Goal: Information Seeking & Learning: Learn about a topic

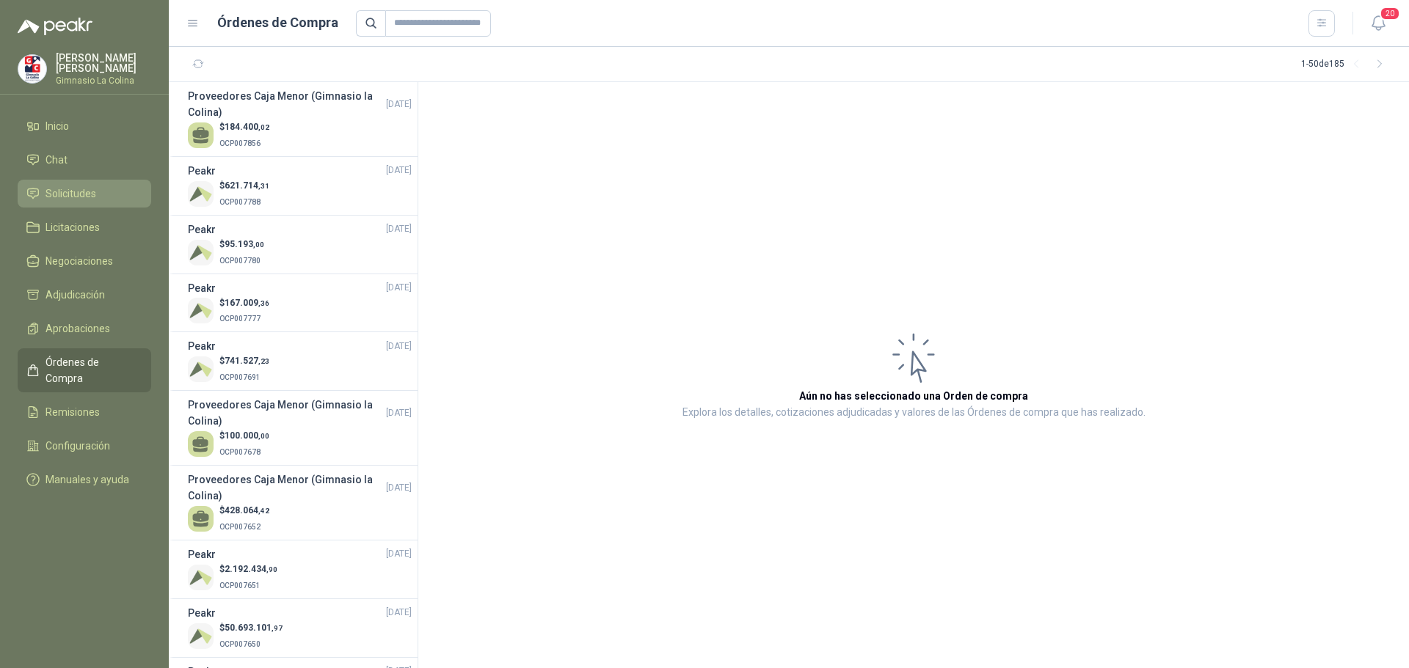
click at [64, 188] on span "Solicitudes" at bounding box center [70, 194] width 51 height 16
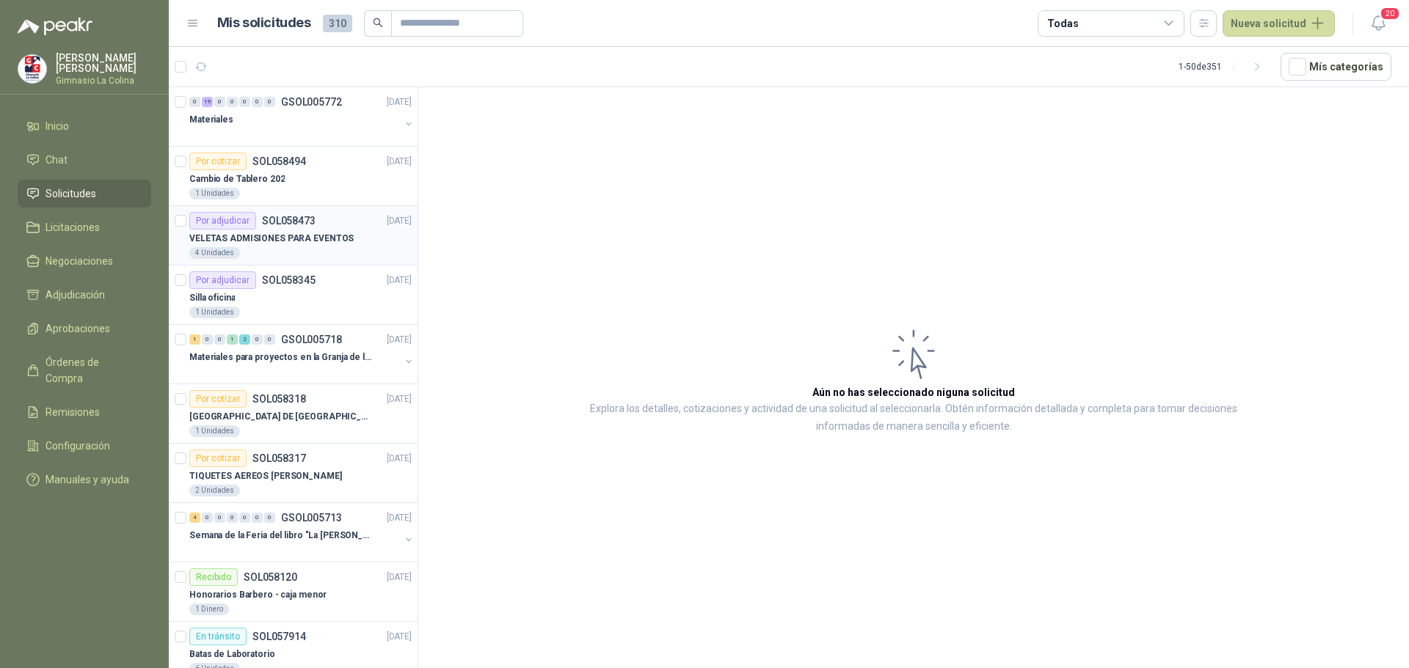
click at [277, 241] on p "VELETAS ADMISIONES PARA EVENTOS" at bounding box center [271, 239] width 164 height 14
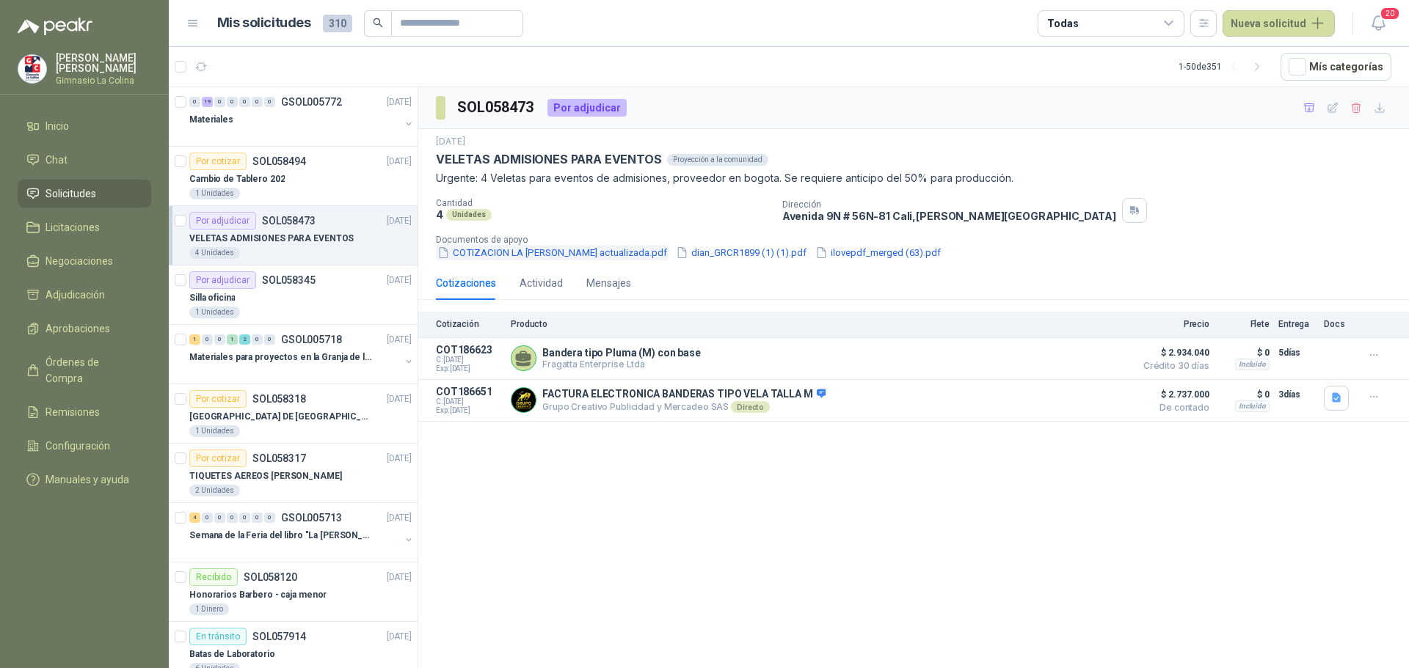
click at [546, 255] on button "COTIZACION LA [PERSON_NAME] actualizada.pdf" at bounding box center [552, 252] width 233 height 15
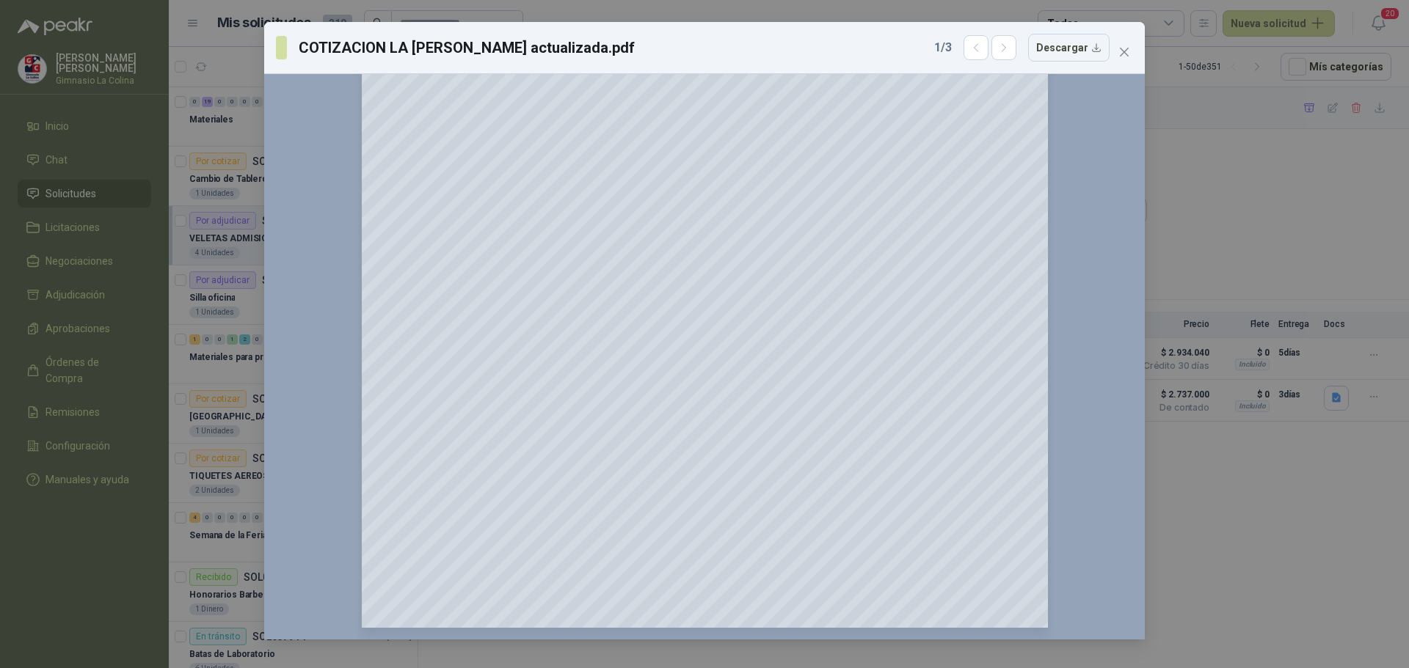
scroll to position [48, 0]
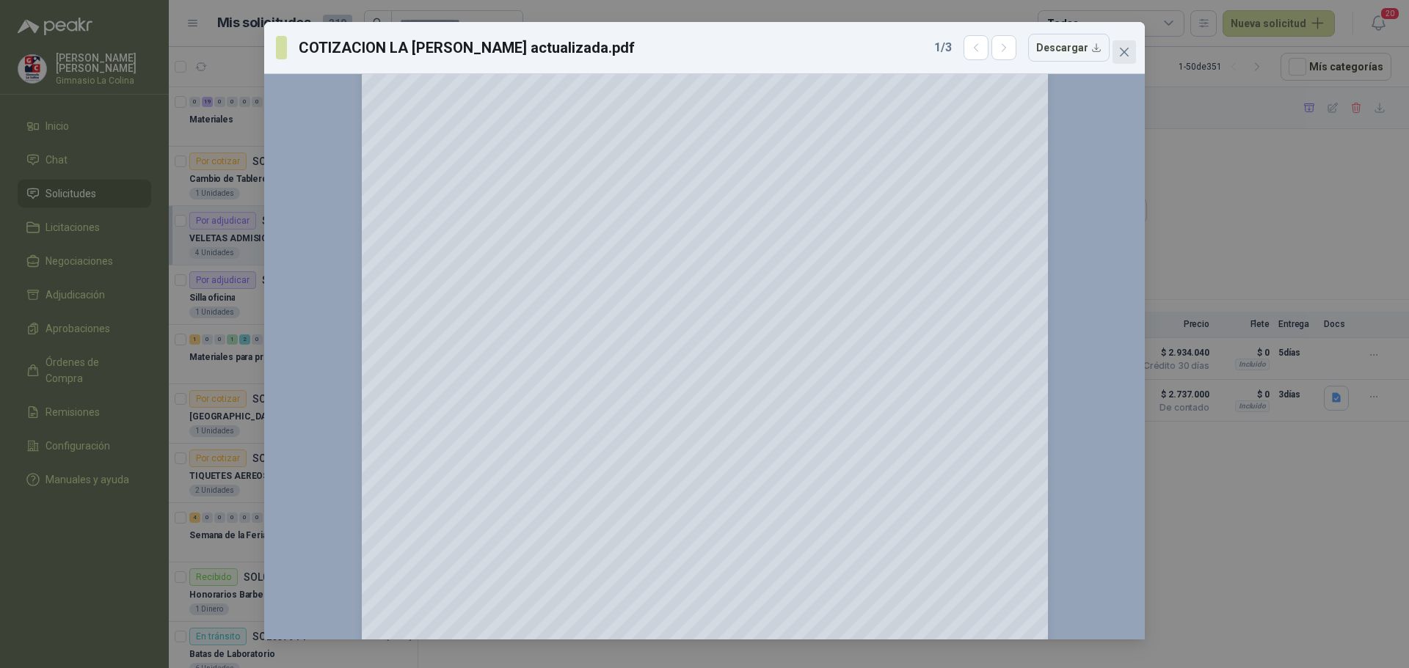
click at [1123, 49] on icon "close" at bounding box center [1124, 52] width 12 height 12
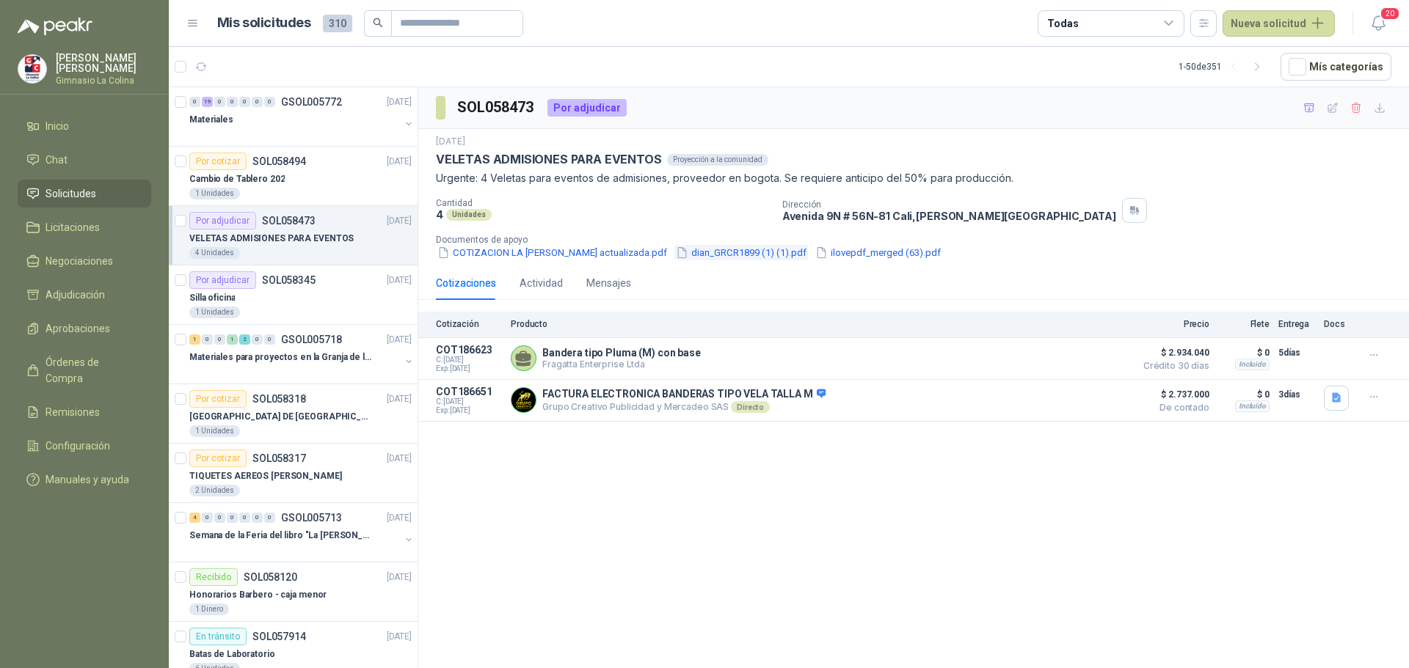
click at [765, 252] on button "dian_GRCR1899 (1) (1).pdf" at bounding box center [741, 252] width 134 height 15
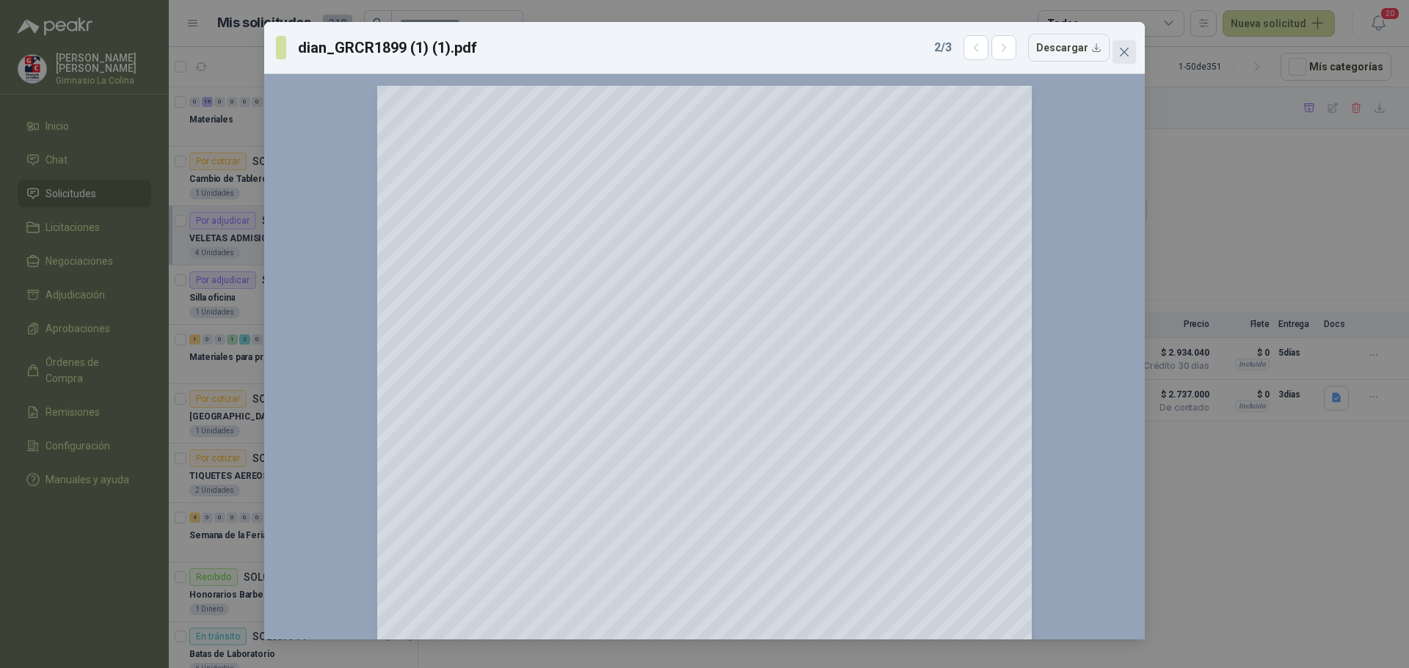
click at [1121, 50] on icon "close" at bounding box center [1124, 52] width 9 height 9
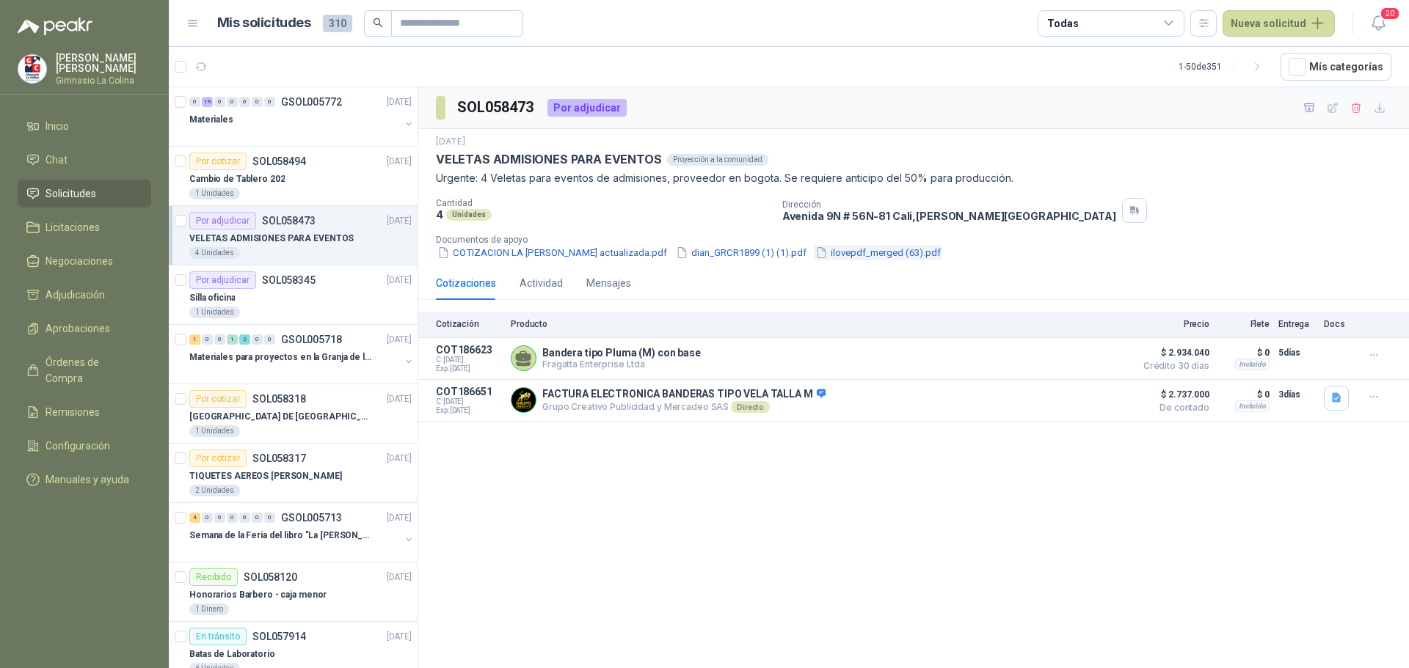
click at [883, 257] on button "ilovepdf_merged (63).pdf" at bounding box center [878, 252] width 128 height 15
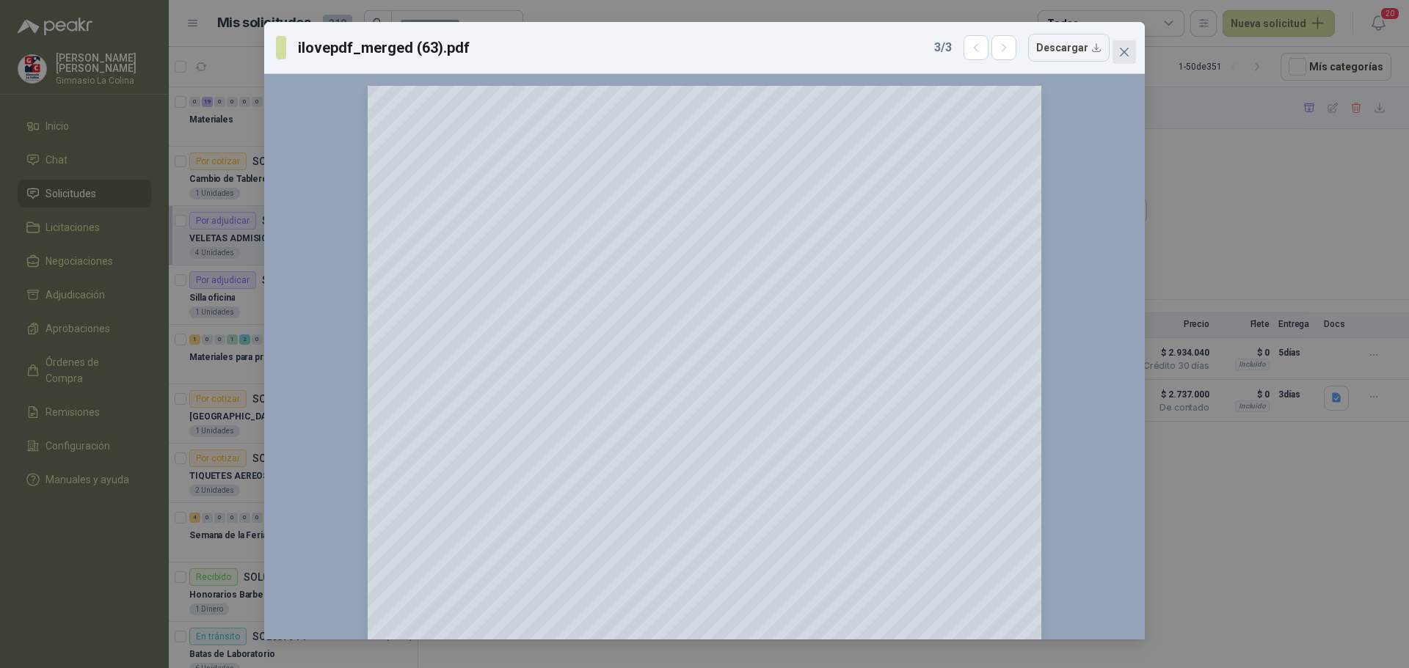
click at [1123, 49] on icon "close" at bounding box center [1124, 52] width 12 height 12
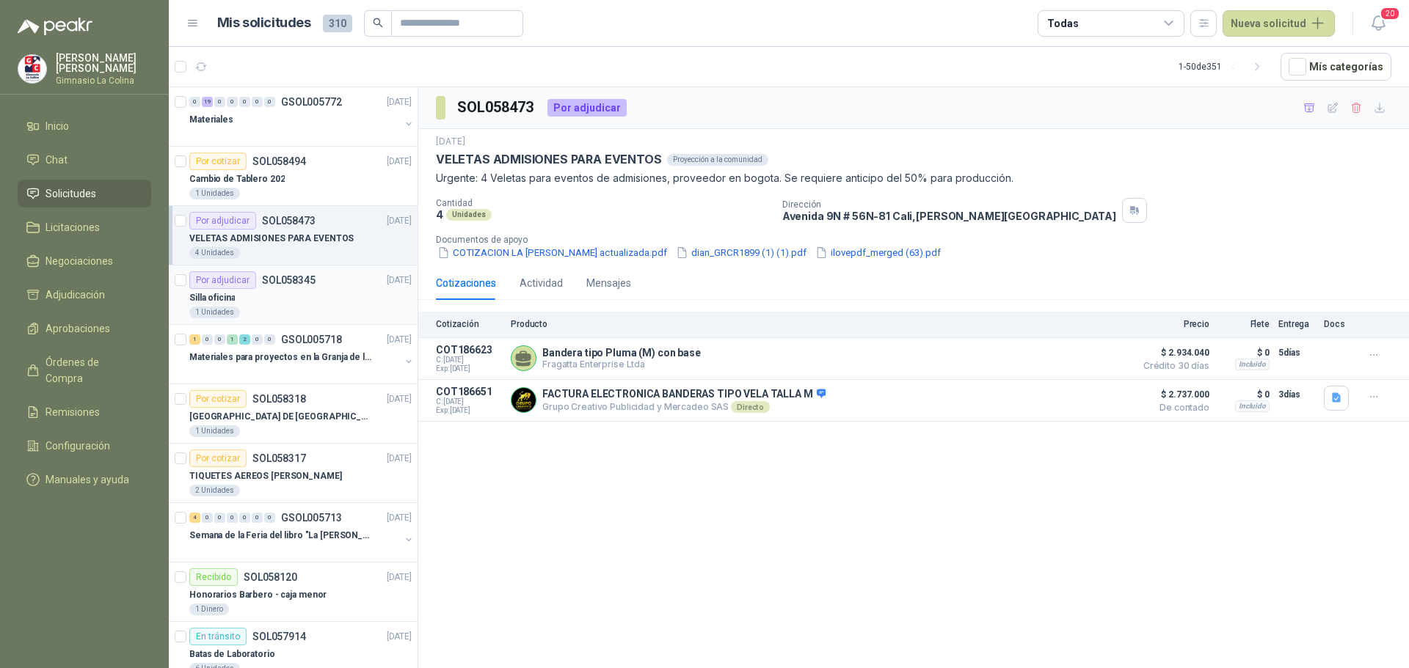
click at [248, 282] on div "Por adjudicar" at bounding box center [222, 280] width 67 height 18
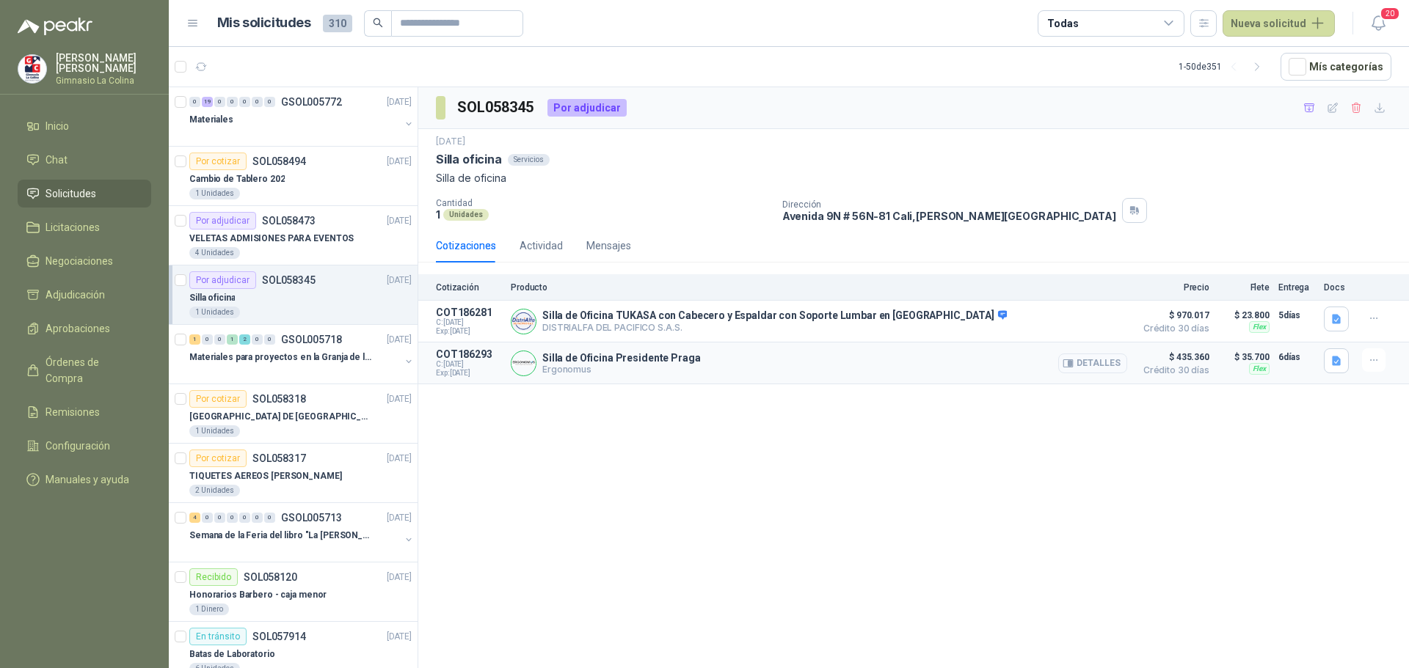
click at [1079, 360] on button "Detalles" at bounding box center [1092, 364] width 69 height 20
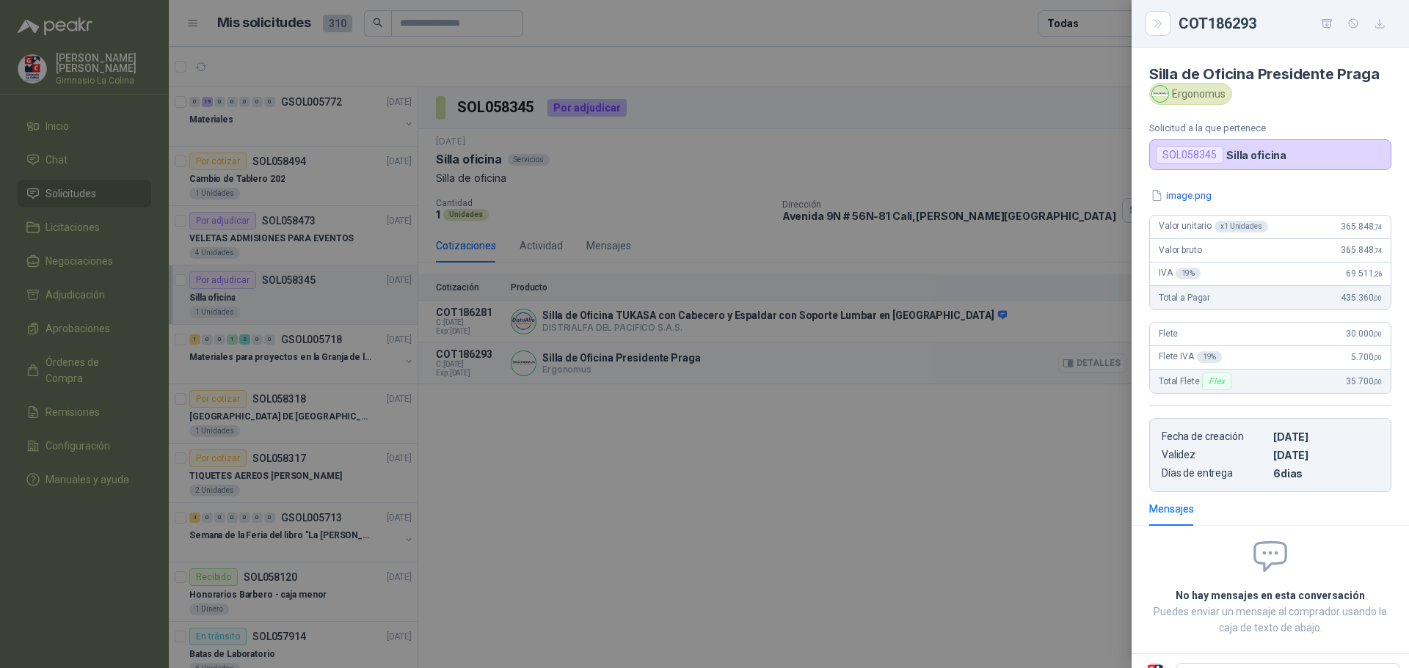
scroll to position [60, 0]
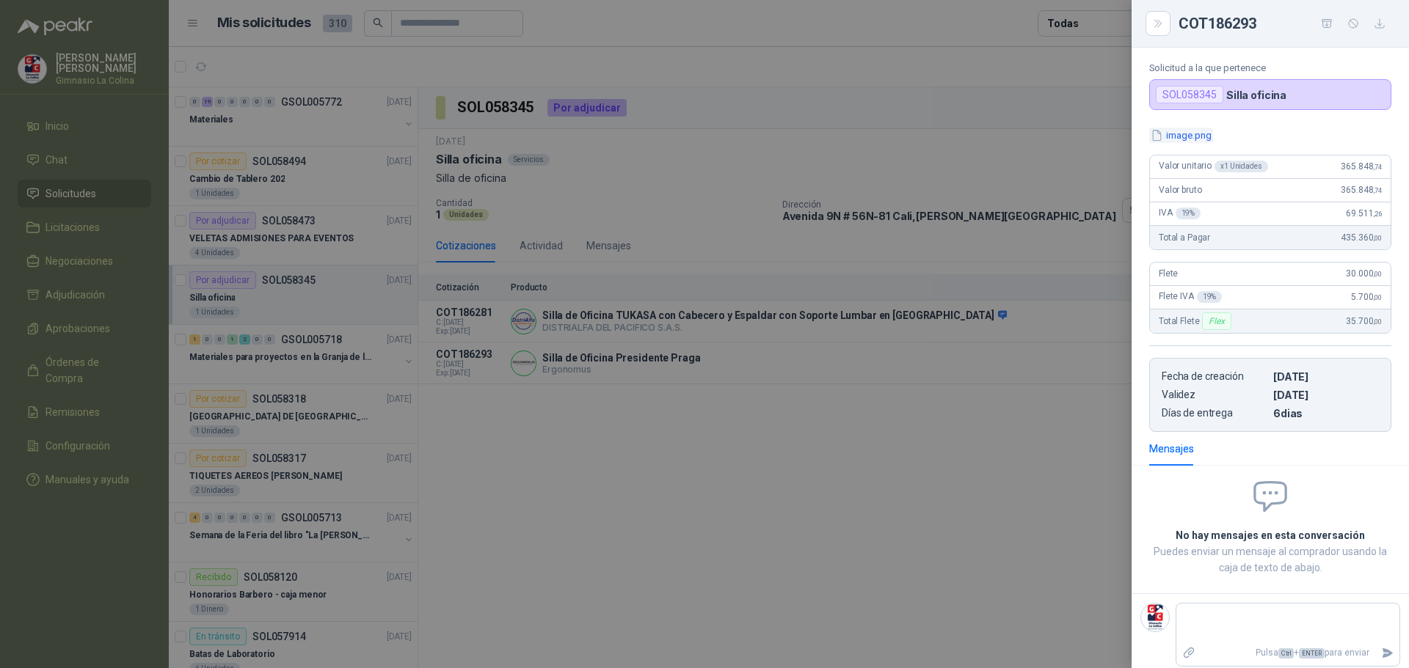
click at [1188, 136] on button "image.png" at bounding box center [1181, 135] width 64 height 15
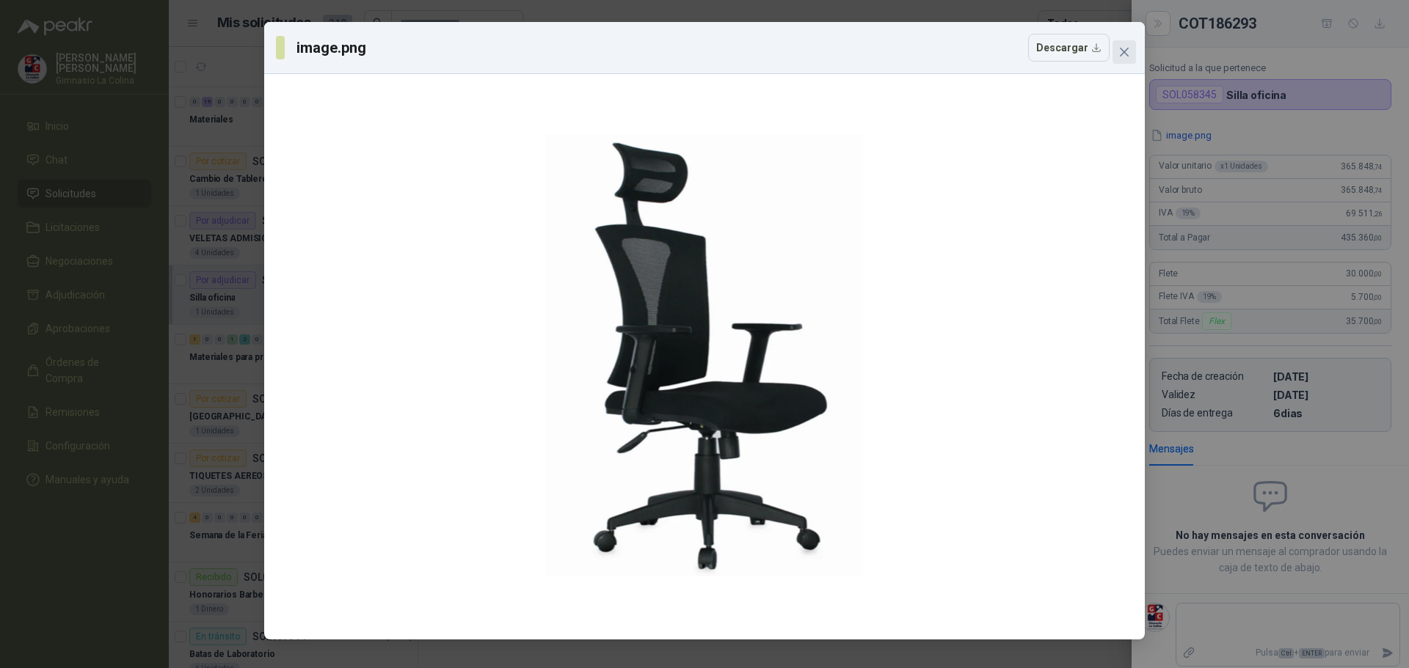
click at [1122, 51] on icon "close" at bounding box center [1124, 52] width 12 height 12
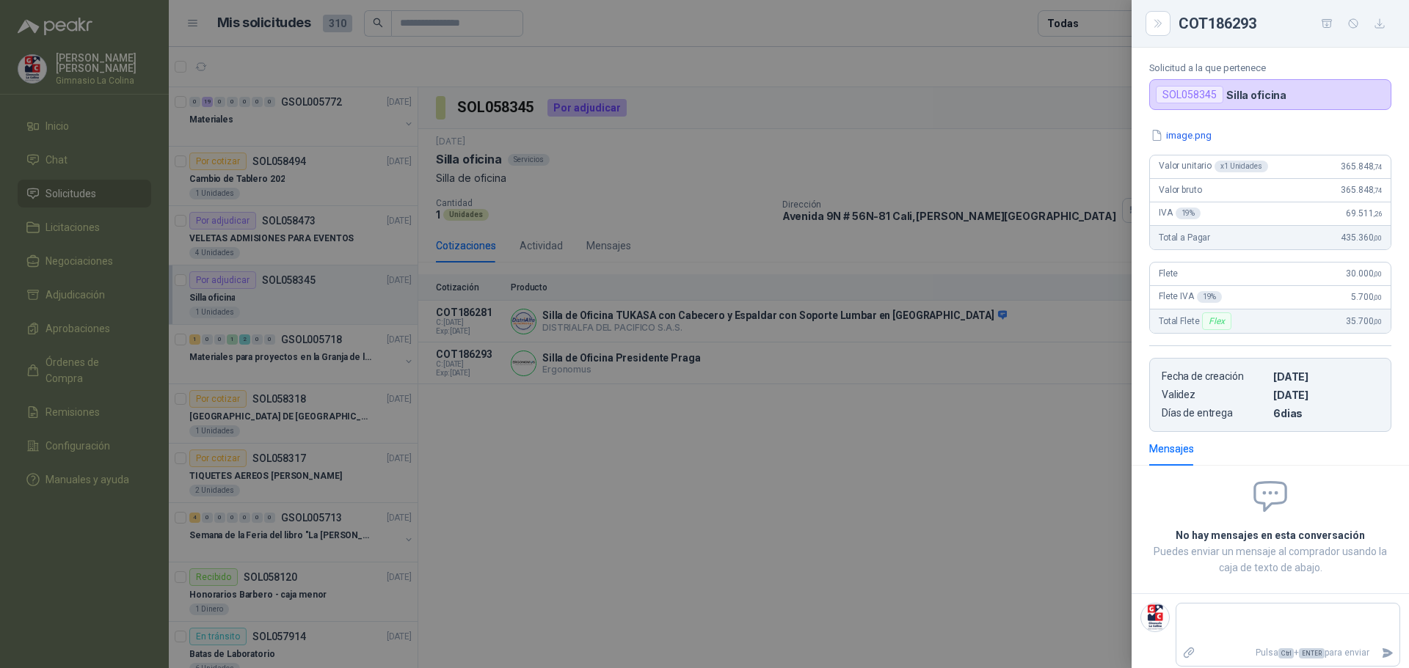
click at [988, 407] on div at bounding box center [704, 334] width 1409 height 668
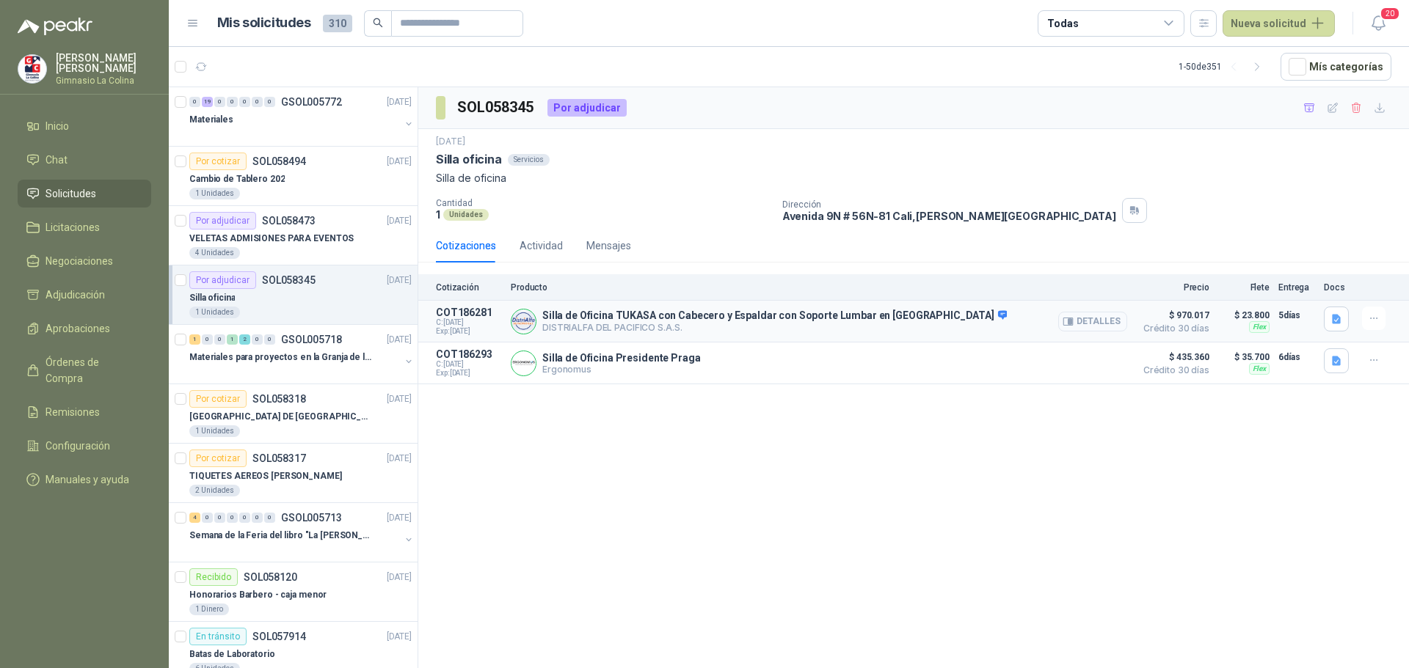
click at [1098, 322] on button "Detalles" at bounding box center [1092, 322] width 69 height 20
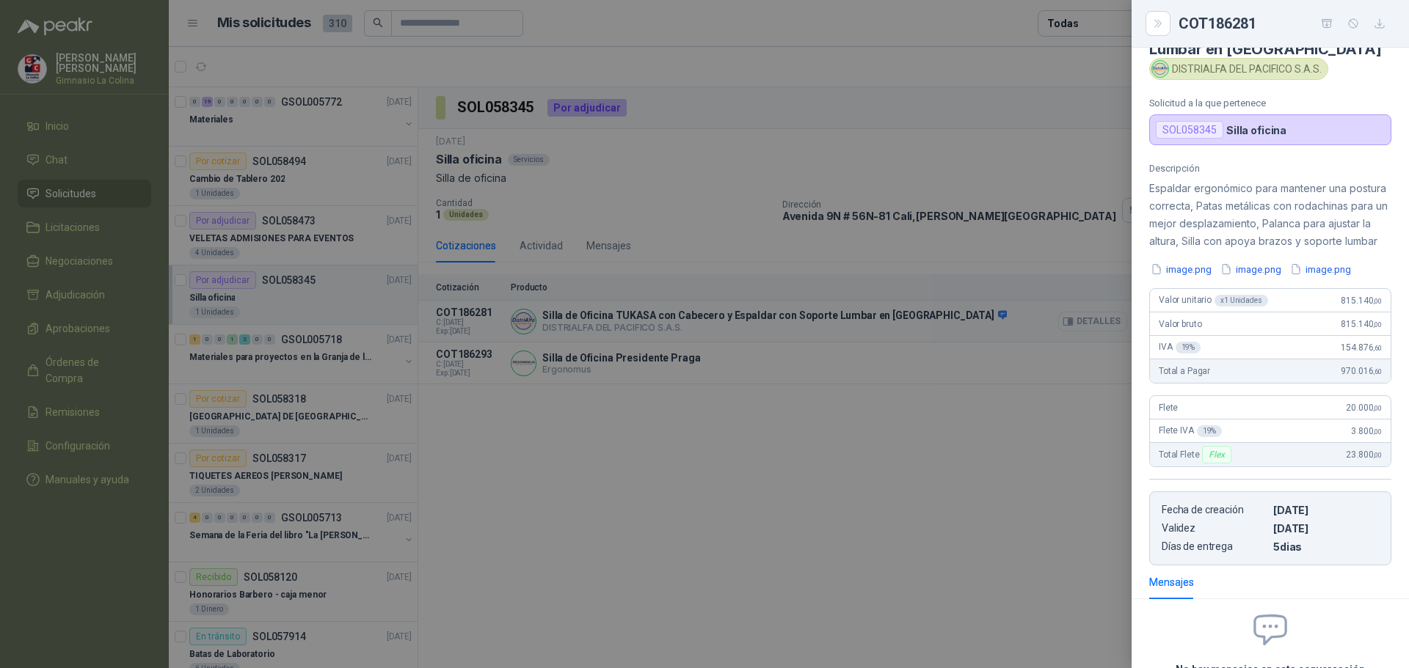
scroll to position [95, 0]
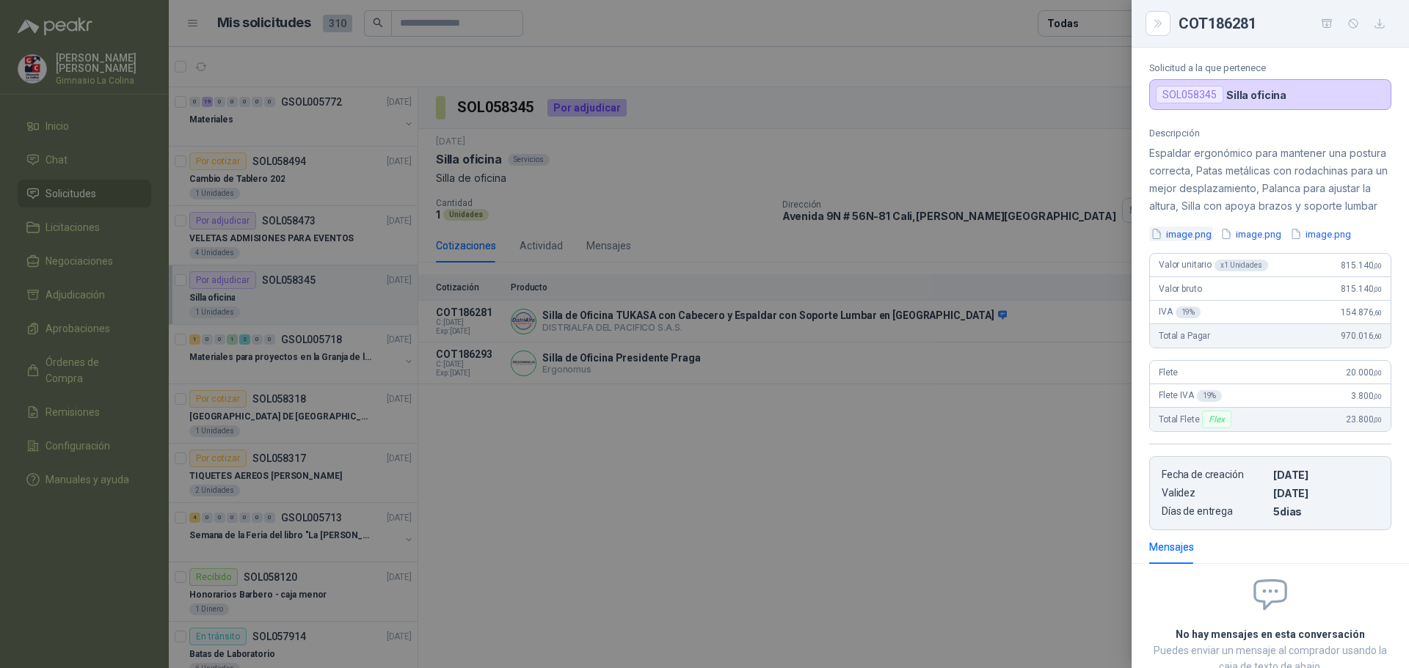
click at [1196, 242] on button "image.png" at bounding box center [1181, 234] width 64 height 15
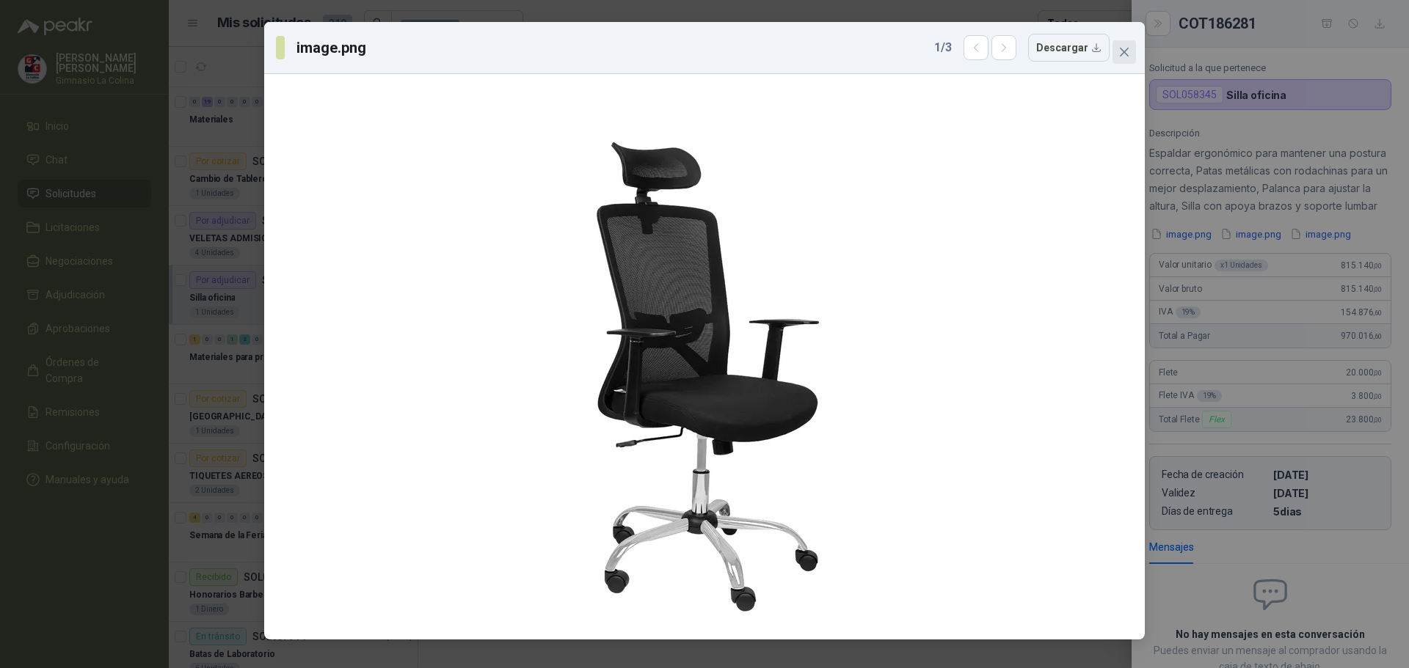
click at [1122, 51] on icon "close" at bounding box center [1124, 52] width 9 height 9
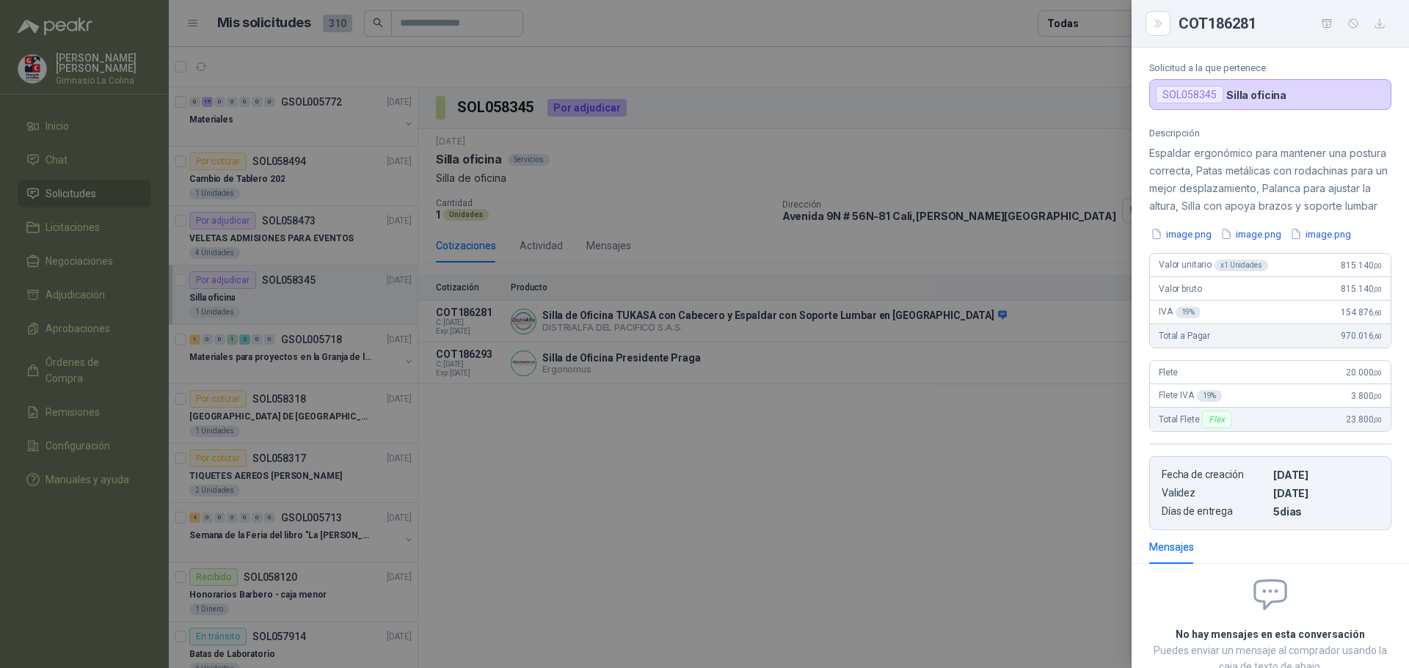
click at [872, 279] on div at bounding box center [704, 334] width 1409 height 668
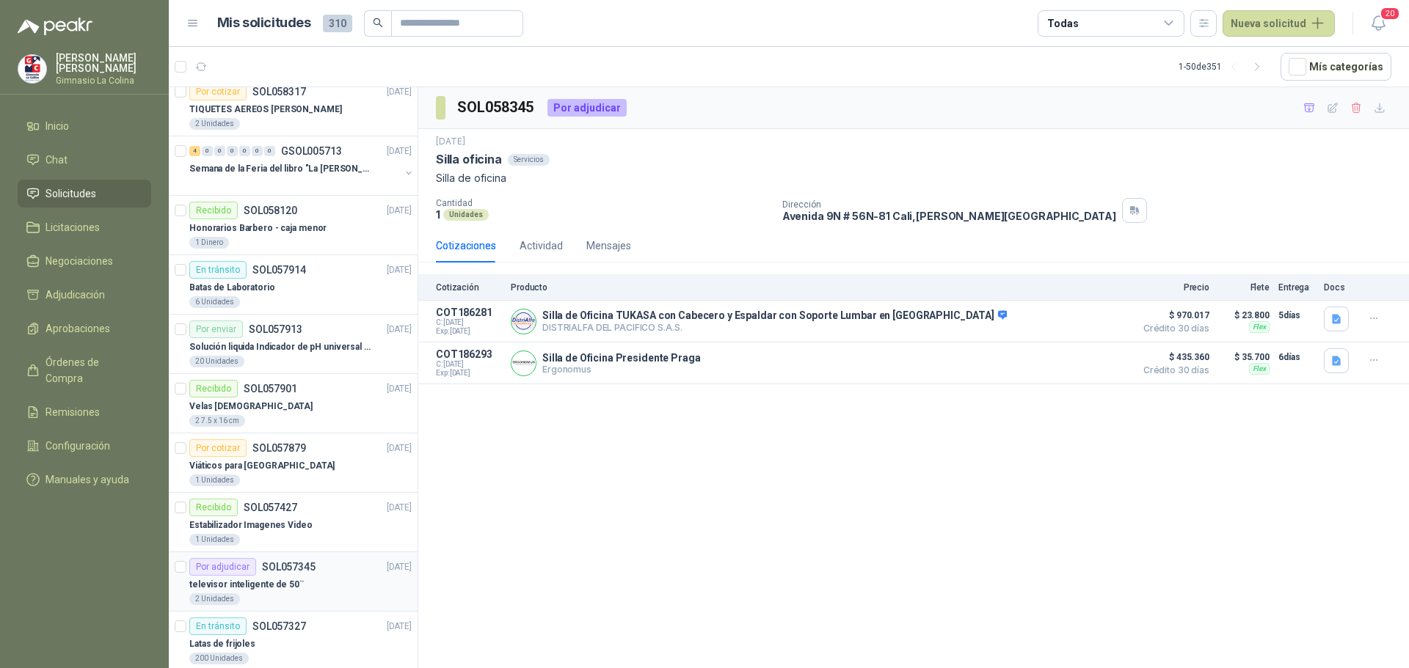
scroll to position [0, 0]
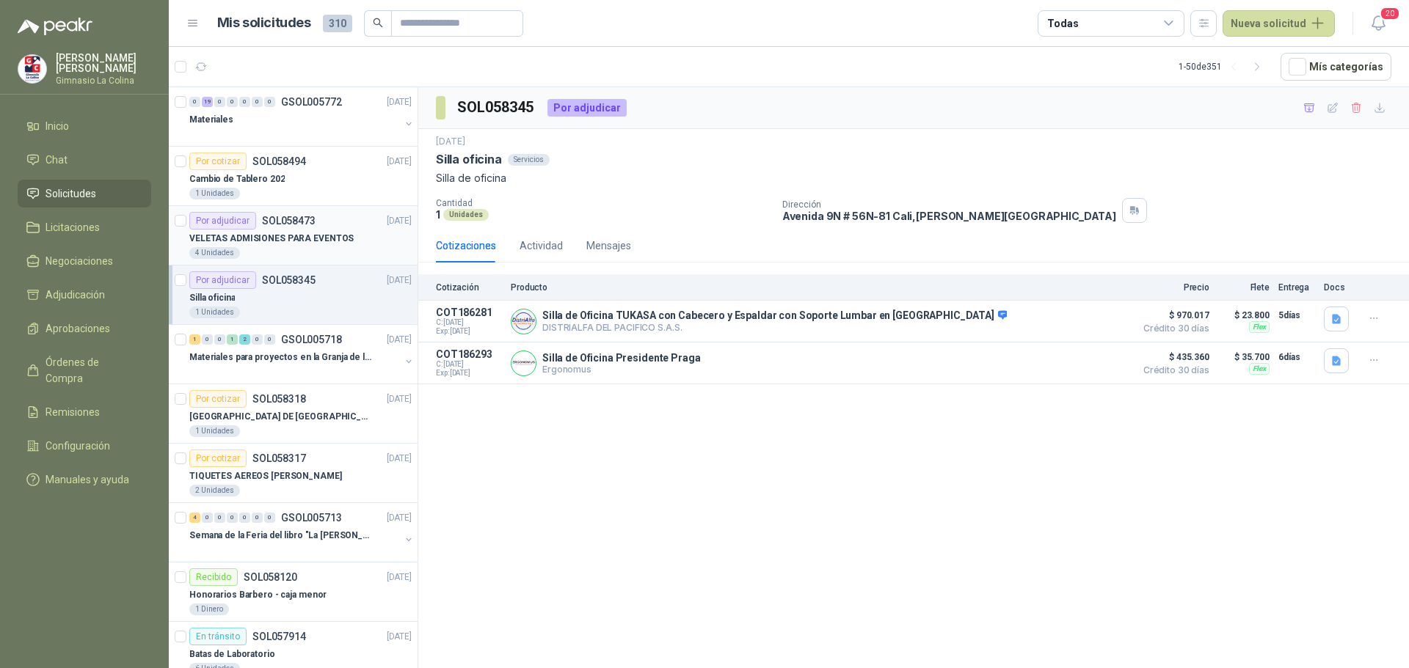
click at [239, 229] on div "Por adjudicar" at bounding box center [222, 221] width 67 height 18
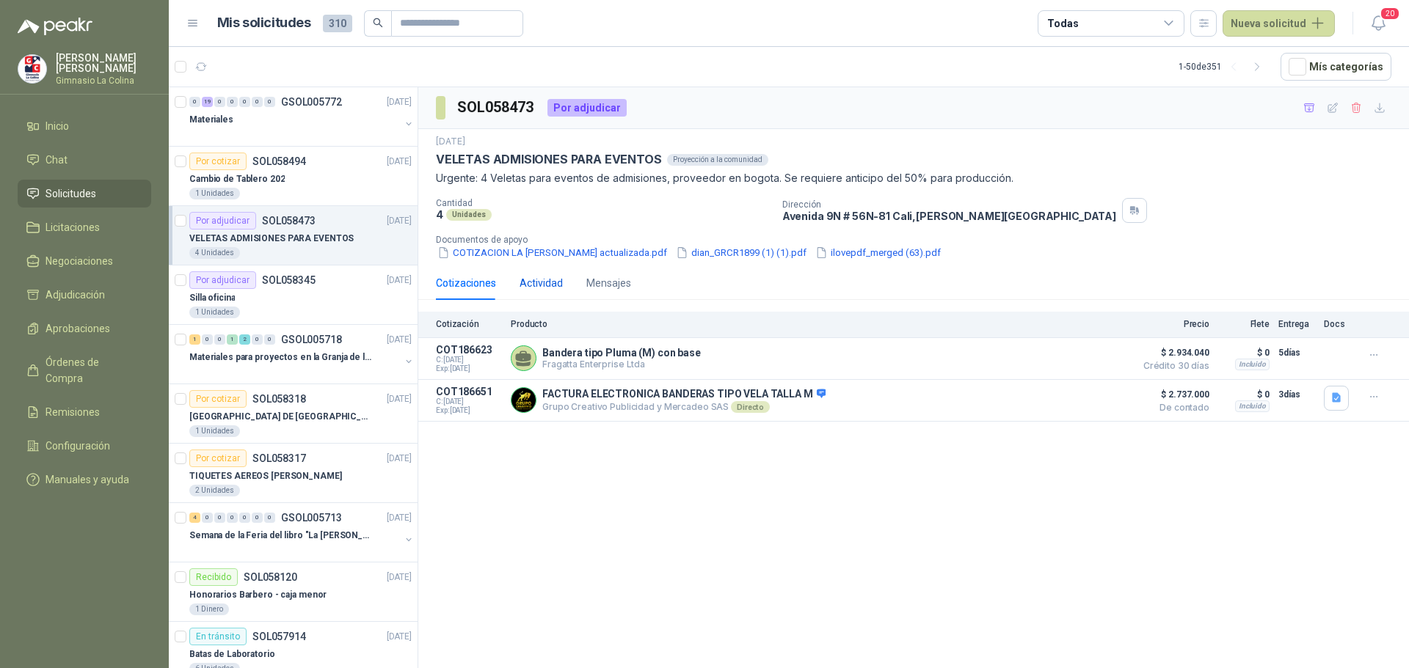
click at [547, 276] on div "Actividad" at bounding box center [541, 283] width 43 height 16
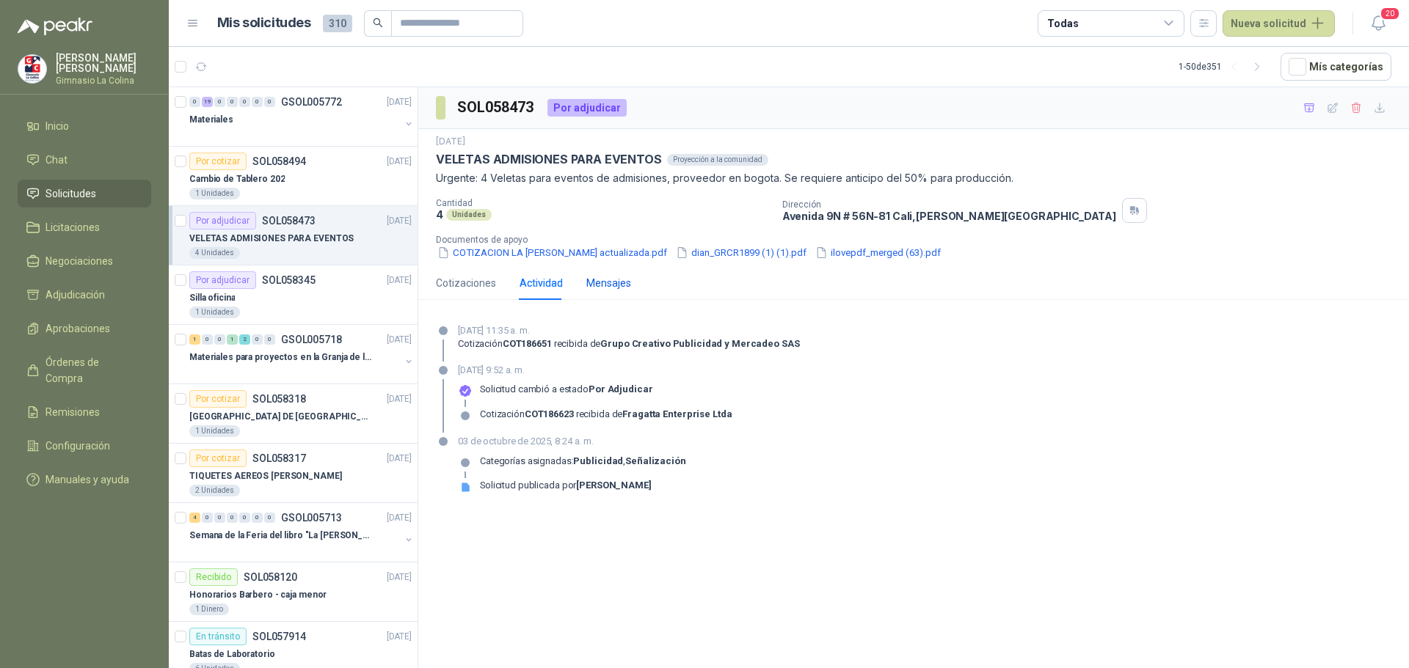
click at [608, 282] on div "Mensajes" at bounding box center [608, 283] width 45 height 16
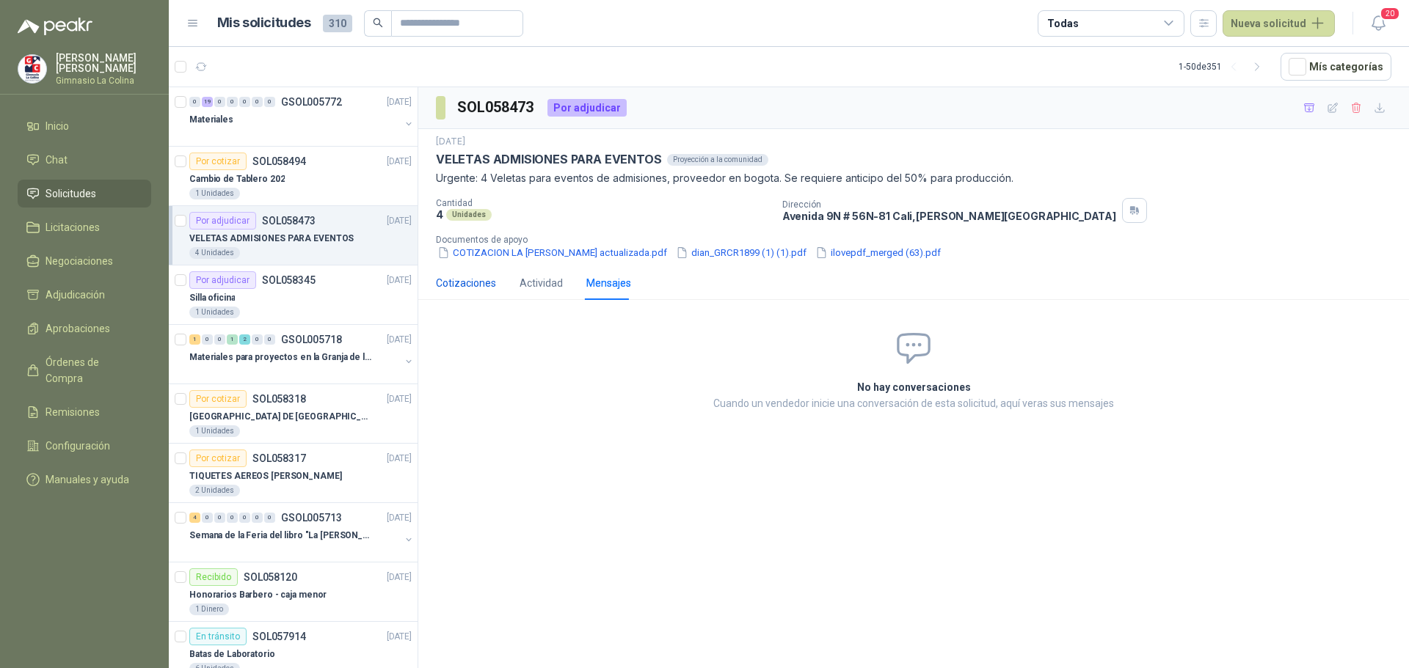
click at [464, 282] on div "Cotizaciones" at bounding box center [466, 283] width 60 height 16
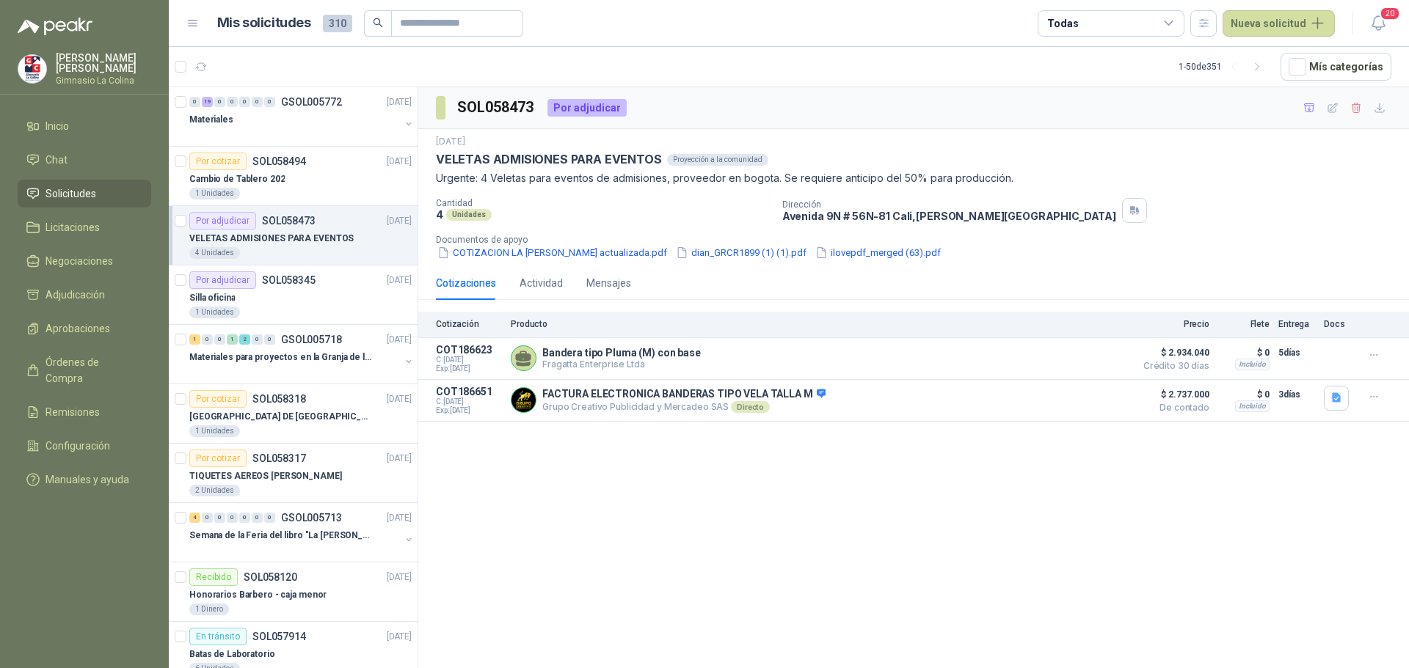
click at [81, 186] on span "Solicitudes" at bounding box center [70, 194] width 51 height 16
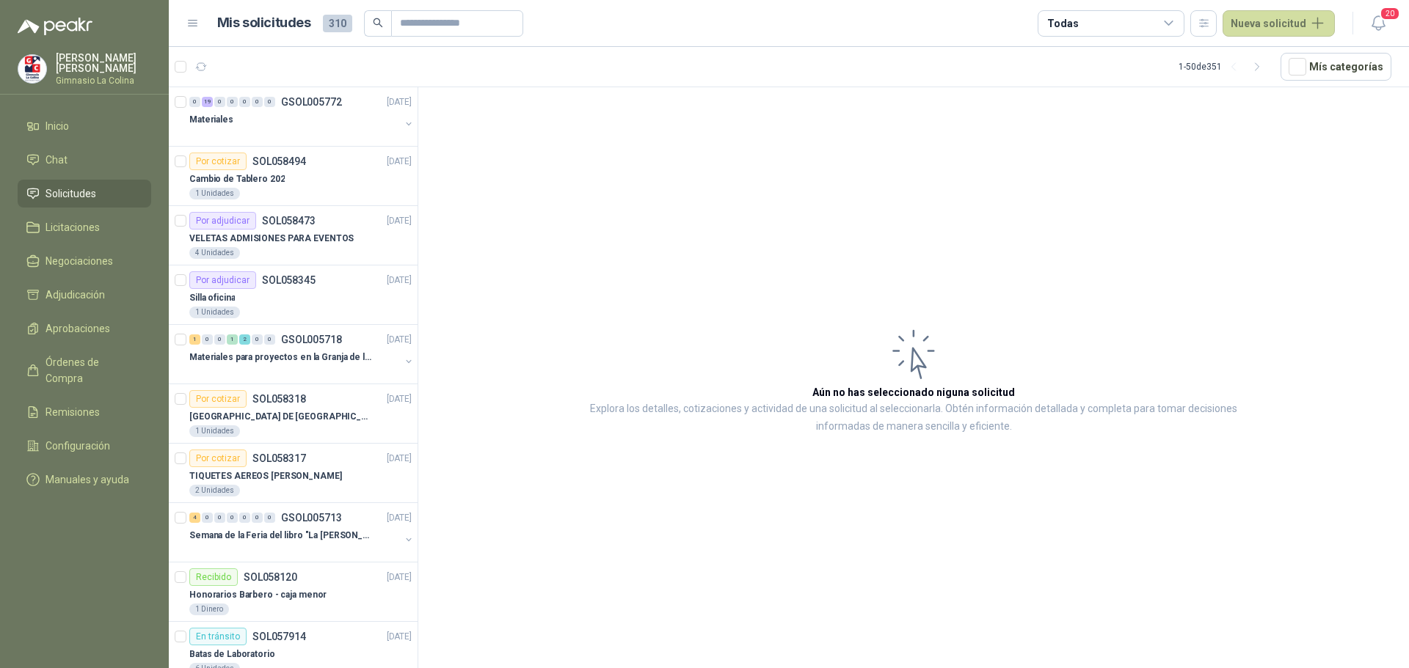
click at [80, 186] on span "Solicitudes" at bounding box center [70, 194] width 51 height 16
